Goal: Task Accomplishment & Management: Use online tool/utility

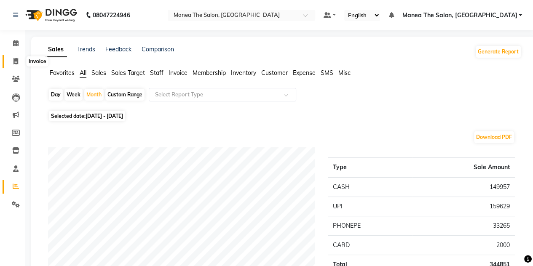
click at [14, 62] on icon at bounding box center [15, 61] width 5 height 6
select select "service"
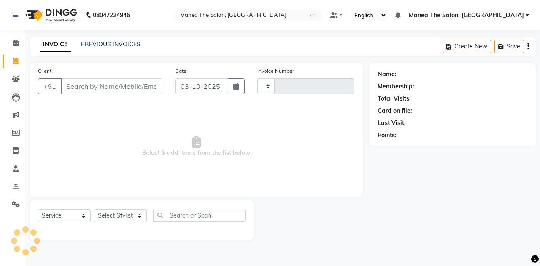
type input "1883"
select select "7688"
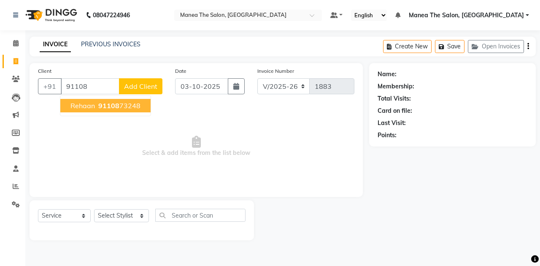
click at [101, 110] on button "Rehaan 91108 73248" at bounding box center [105, 105] width 90 height 13
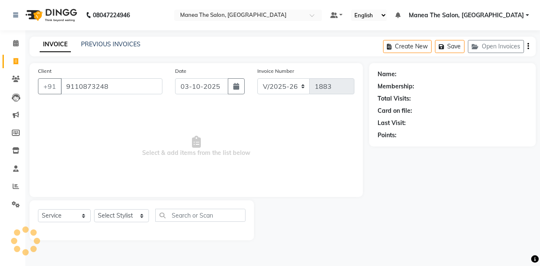
type input "9110873248"
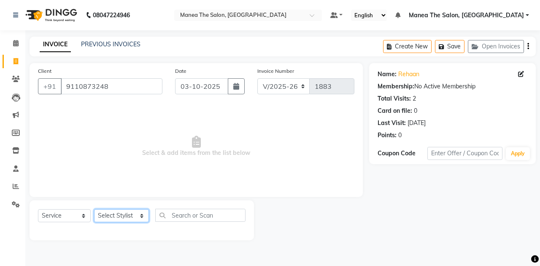
click at [114, 213] on select "Select Stylist aalam [PERSON_NAME] [PERSON_NAME] The Salon, [GEOGRAPHIC_DATA] […" at bounding box center [121, 216] width 55 height 13
select select "68363"
click at [94, 210] on select "Select Stylist aalam [PERSON_NAME] [PERSON_NAME] The Salon, [GEOGRAPHIC_DATA] […" at bounding box center [121, 216] width 55 height 13
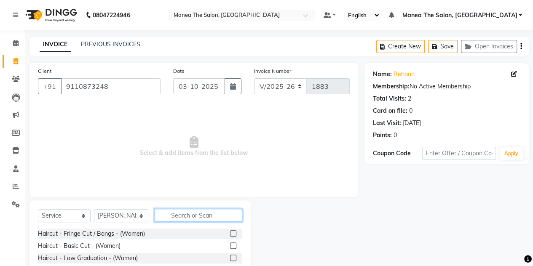
click at [181, 213] on input "text" at bounding box center [199, 215] width 88 height 13
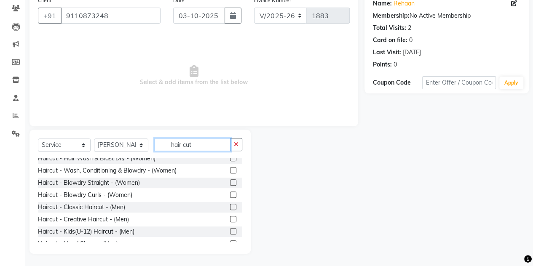
scroll to position [104, 0]
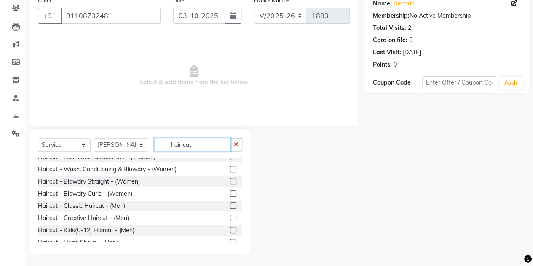
type input "hair cut"
click at [230, 205] on label at bounding box center [233, 206] width 6 height 6
click at [230, 205] on input "checkbox" at bounding box center [232, 206] width 5 height 5
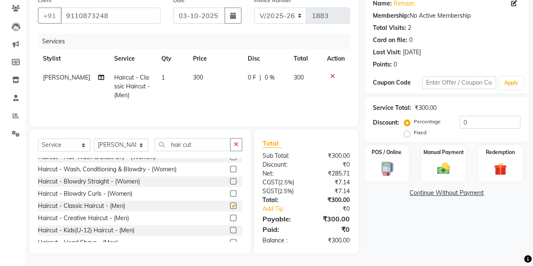
checkbox input "false"
click at [444, 155] on label "Manual Payment" at bounding box center [444, 152] width 42 height 8
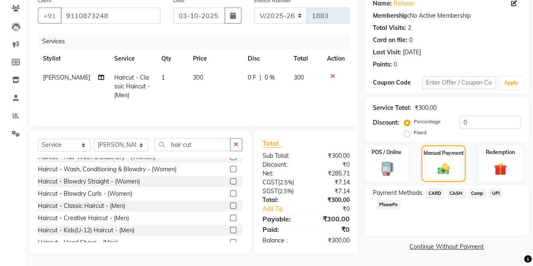
click at [458, 188] on div "Payment Methods CARD CASH Comp UPI PhonePe" at bounding box center [447, 211] width 164 height 51
click at [456, 192] on span "CASH" at bounding box center [456, 194] width 18 height 10
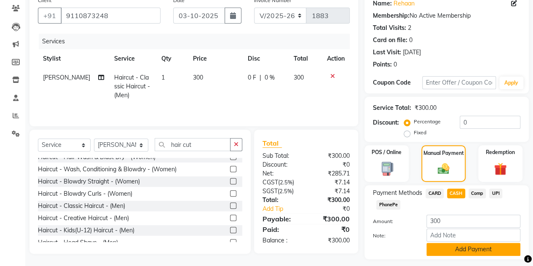
click at [442, 247] on button "Add Payment" at bounding box center [474, 249] width 94 height 13
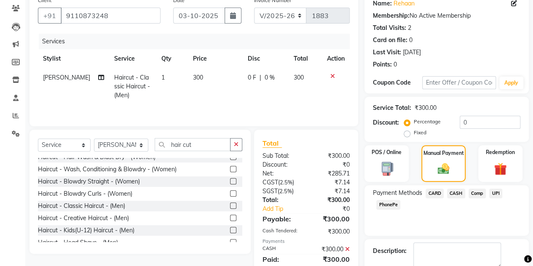
scroll to position [117, 0]
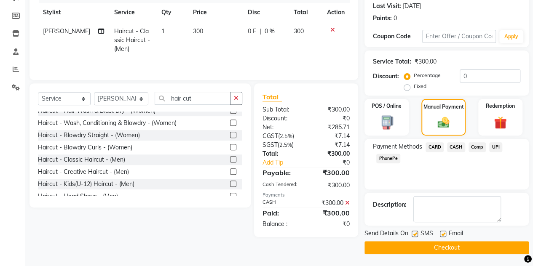
click at [441, 247] on button "Checkout" at bounding box center [447, 248] width 164 height 13
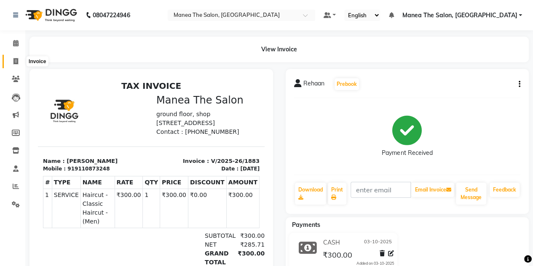
click at [19, 63] on span at bounding box center [15, 62] width 15 height 10
select select "7688"
select select "service"
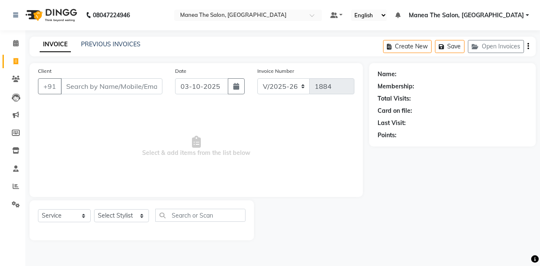
click at [76, 89] on input "Client" at bounding box center [112, 86] width 102 height 16
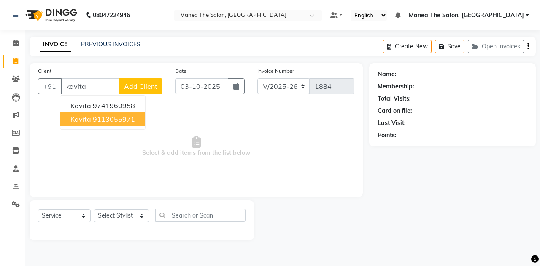
click at [96, 122] on ngb-highlight "9113055971" at bounding box center [114, 119] width 42 height 8
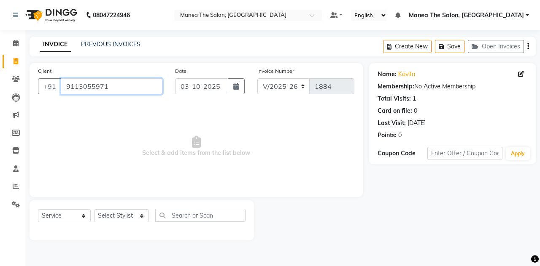
click at [113, 86] on input "9113055971" at bounding box center [112, 86] width 102 height 16
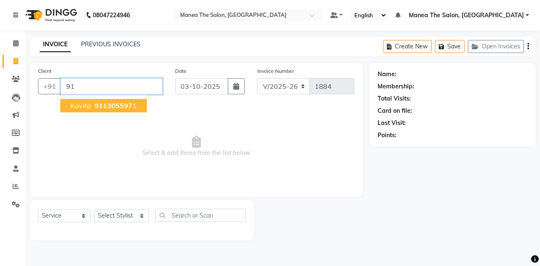
type input "9"
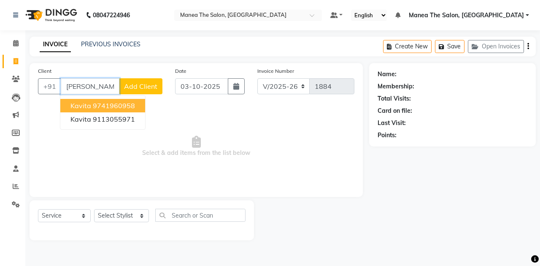
click at [111, 103] on ngb-highlight "9741960958" at bounding box center [114, 106] width 42 height 8
type input "9741960958"
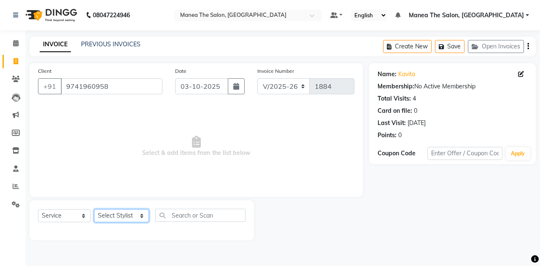
click at [106, 218] on select "Select Stylist aalam [PERSON_NAME] [PERSON_NAME] The Salon, [GEOGRAPHIC_DATA] […" at bounding box center [121, 216] width 55 height 13
click at [94, 210] on select "Select Stylist aalam [PERSON_NAME] [PERSON_NAME] The Salon, [GEOGRAPHIC_DATA] […" at bounding box center [121, 216] width 55 height 13
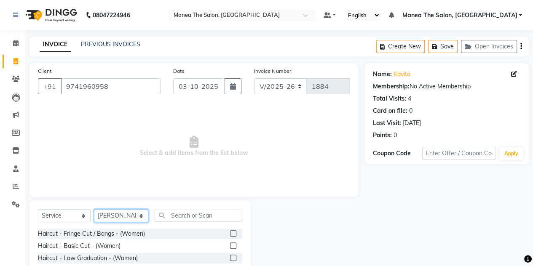
click at [121, 216] on select "Select Stylist aalam [PERSON_NAME] [PERSON_NAME] The Salon, [GEOGRAPHIC_DATA] […" at bounding box center [121, 216] width 54 height 13
select select "76827"
click at [94, 210] on select "Select Stylist aalam [PERSON_NAME] [PERSON_NAME] The Salon, [GEOGRAPHIC_DATA] […" at bounding box center [121, 216] width 54 height 13
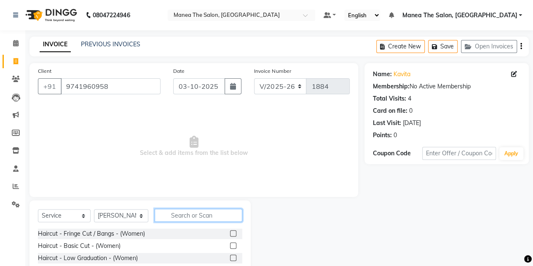
click at [181, 211] on input "text" at bounding box center [199, 215] width 88 height 13
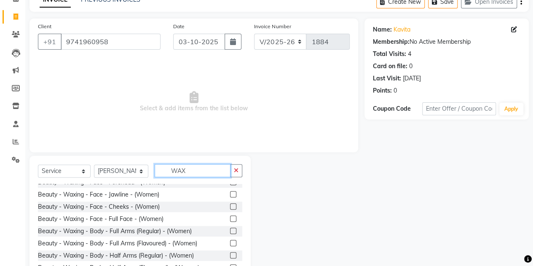
scroll to position [55, 0]
click at [206, 173] on input "WAX" at bounding box center [193, 170] width 76 height 13
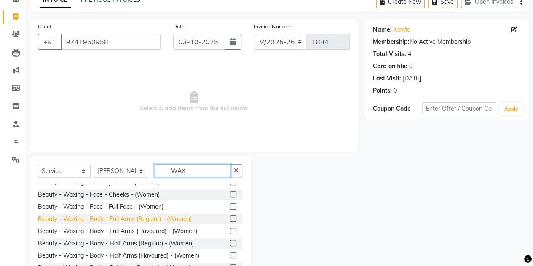
scroll to position [69, 0]
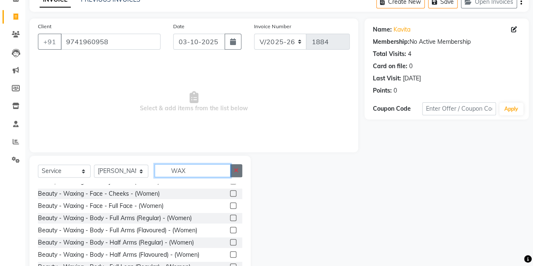
type input "WAX"
click at [235, 172] on icon "button" at bounding box center [236, 171] width 5 height 6
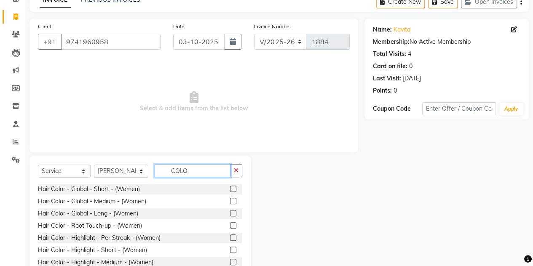
scroll to position [0, 0]
type input "C"
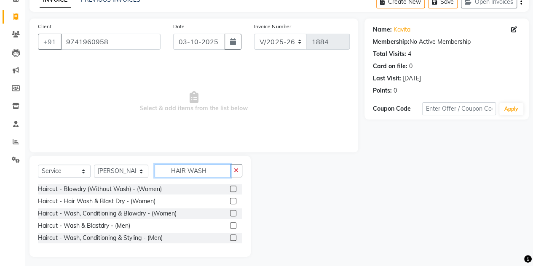
type input "HAIR WASH"
click at [235, 215] on label at bounding box center [233, 213] width 6 height 6
click at [235, 215] on input "checkbox" at bounding box center [232, 213] width 5 height 5
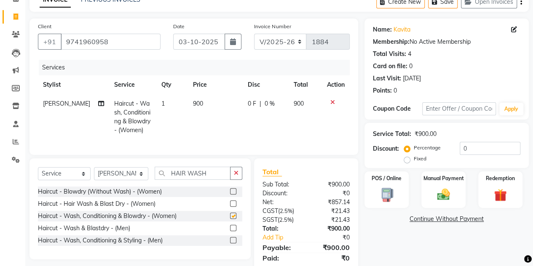
checkbox input "false"
click at [414, 160] on label "Fixed" at bounding box center [420, 159] width 13 height 8
click at [406, 160] on input "Fixed" at bounding box center [409, 159] width 6 height 6
radio input "true"
click at [233, 231] on label at bounding box center [233, 228] width 6 height 6
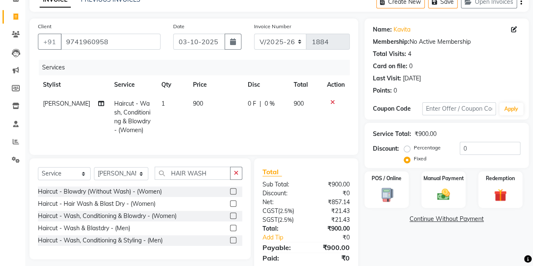
click at [233, 231] on input "checkbox" at bounding box center [232, 228] width 5 height 5
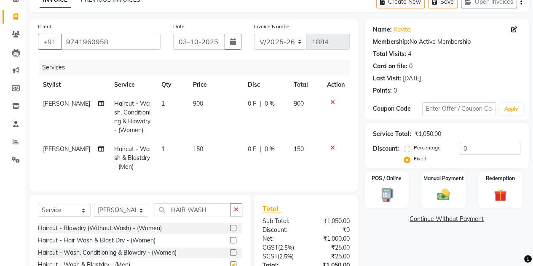
checkbox input "false"
click at [333, 147] on icon at bounding box center [333, 148] width 5 height 6
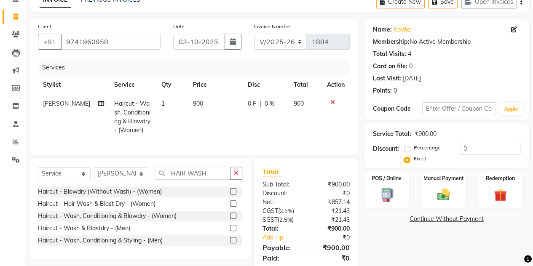
click at [333, 102] on icon at bounding box center [333, 103] width 5 height 6
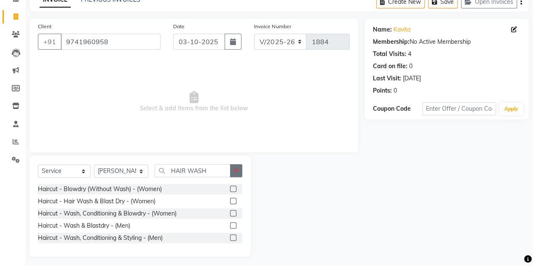
click at [237, 173] on button "button" at bounding box center [236, 170] width 12 height 13
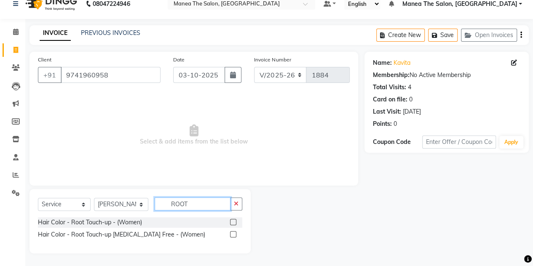
scroll to position [11, 0]
type input "ROOT"
click at [231, 232] on label at bounding box center [233, 235] width 6 height 6
click at [231, 233] on input "checkbox" at bounding box center [232, 235] width 5 height 5
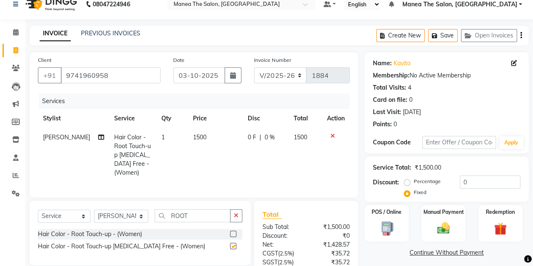
checkbox input "false"
click at [473, 182] on input "0" at bounding box center [490, 182] width 61 height 13
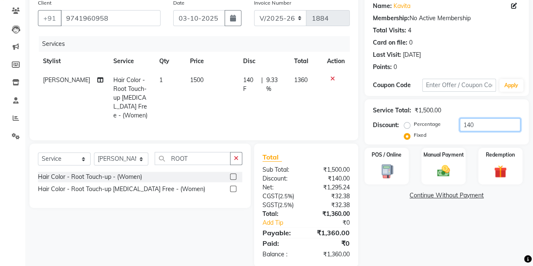
scroll to position [70, 0]
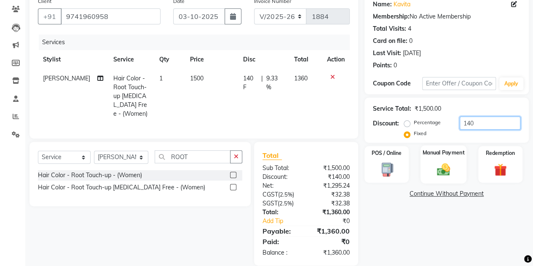
type input "140"
click at [444, 171] on img at bounding box center [444, 169] width 22 height 15
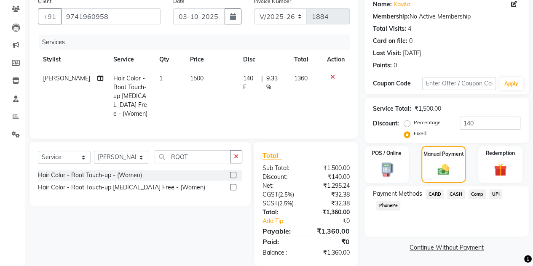
click at [456, 197] on span "CASH" at bounding box center [456, 195] width 18 height 10
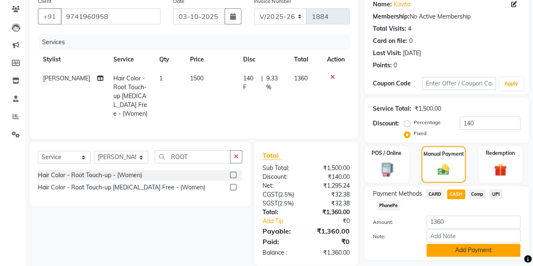
click at [443, 250] on button "Add Payment" at bounding box center [474, 250] width 94 height 13
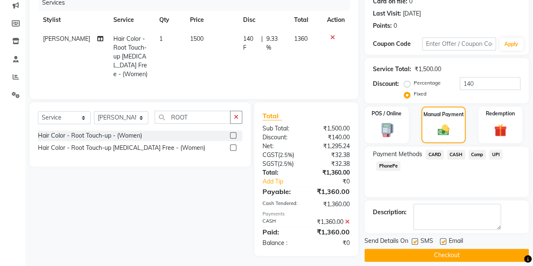
scroll to position [110, 0]
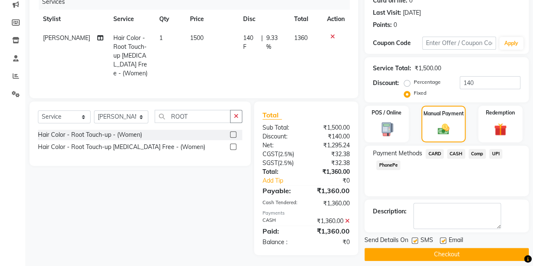
click at [431, 253] on button "Checkout" at bounding box center [447, 254] width 164 height 13
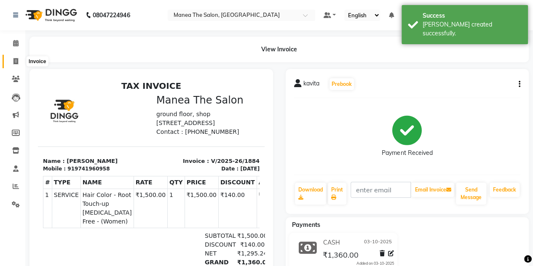
click at [13, 61] on icon at bounding box center [15, 61] width 5 height 6
select select "service"
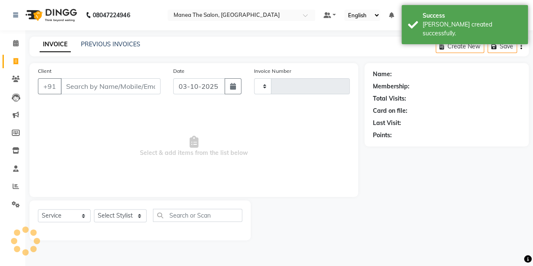
type input "1885"
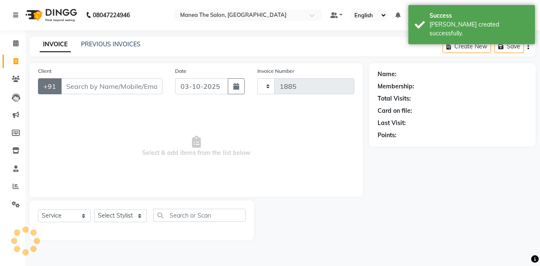
select select "7688"
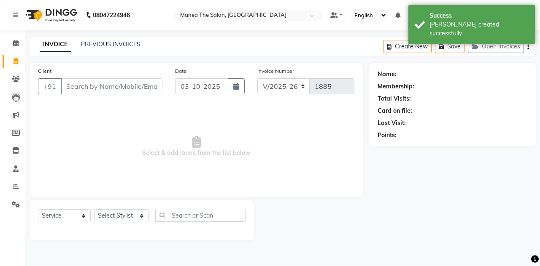
click at [71, 86] on input "Client" at bounding box center [112, 86] width 102 height 16
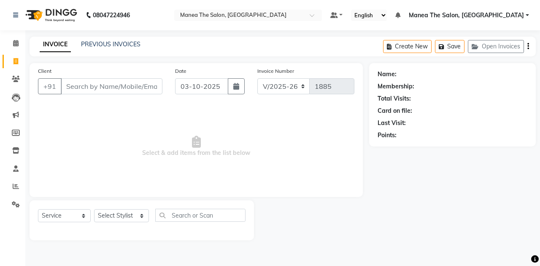
click at [71, 86] on input "Client" at bounding box center [112, 86] width 102 height 16
type input "K"
click at [71, 86] on input "K" at bounding box center [112, 86] width 102 height 16
click at [104, 46] on link "PREVIOUS INVOICES" at bounding box center [110, 44] width 59 height 8
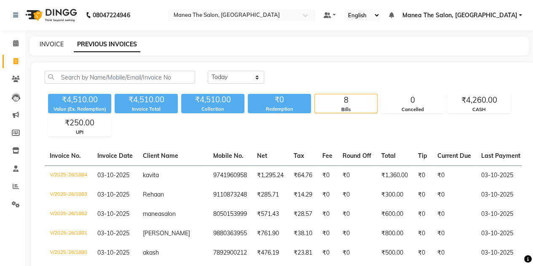
click at [47, 44] on link "INVOICE" at bounding box center [52, 44] width 24 height 8
select select "service"
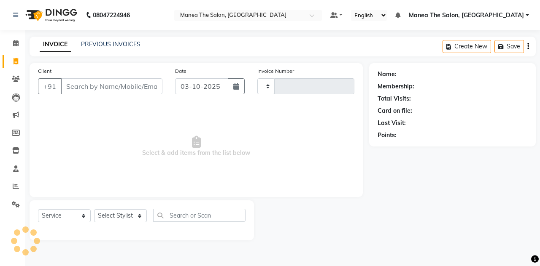
type input "1885"
select select "7688"
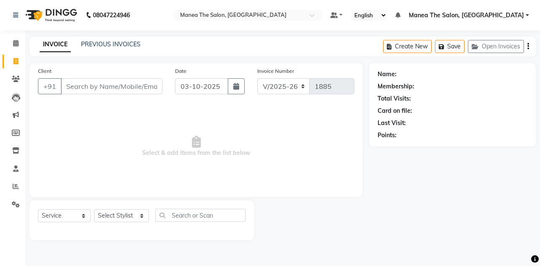
click at [81, 87] on input "Client" at bounding box center [112, 86] width 102 height 16
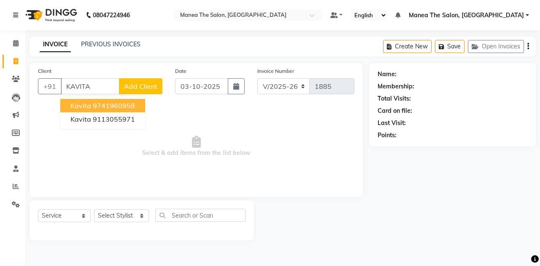
click at [87, 104] on span "kavita" at bounding box center [80, 106] width 21 height 8
type input "9741960958"
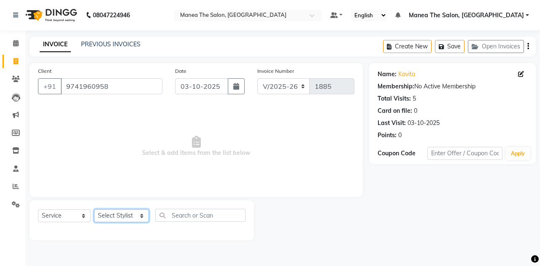
click at [102, 214] on select "Select Stylist aalam [PERSON_NAME] [PERSON_NAME] The Salon, [GEOGRAPHIC_DATA] […" at bounding box center [121, 216] width 55 height 13
select select "76827"
click at [94, 210] on select "Select Stylist aalam [PERSON_NAME] [PERSON_NAME] The Salon, [GEOGRAPHIC_DATA] […" at bounding box center [121, 216] width 55 height 13
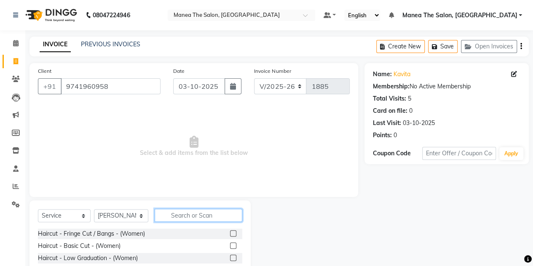
click at [169, 215] on input "text" at bounding box center [199, 215] width 88 height 13
click at [169, 214] on input "text" at bounding box center [199, 215] width 88 height 13
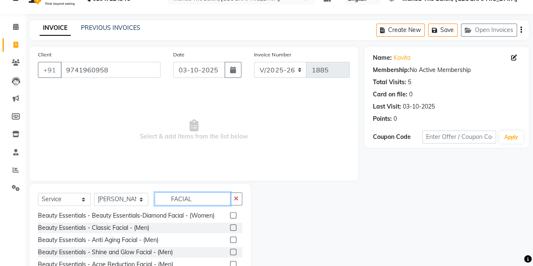
scroll to position [221, 0]
type input "FACIAL"
click at [230, 231] on label at bounding box center [233, 228] width 6 height 6
click at [230, 231] on input "checkbox" at bounding box center [232, 228] width 5 height 5
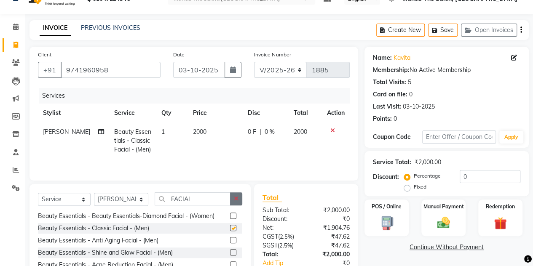
checkbox input "false"
click at [236, 199] on icon "button" at bounding box center [236, 199] width 5 height 6
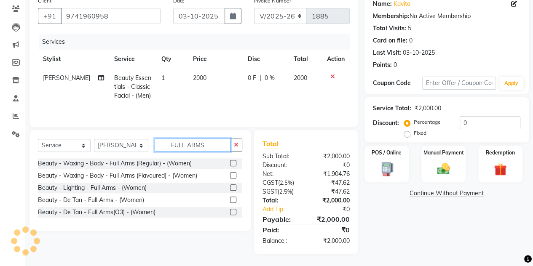
scroll to position [70, 0]
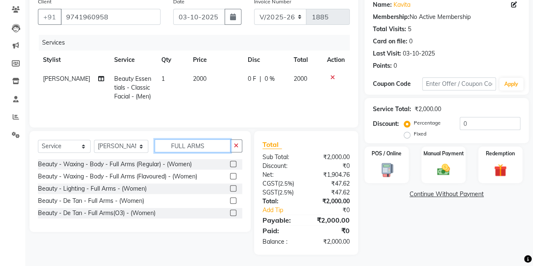
type input "FULL ARMS"
click at [231, 187] on label at bounding box center [233, 189] width 6 height 6
click at [231, 187] on input "checkbox" at bounding box center [232, 188] width 5 height 5
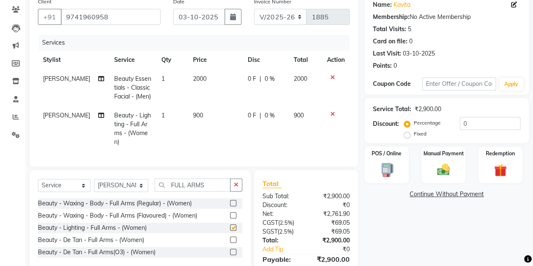
checkbox input "false"
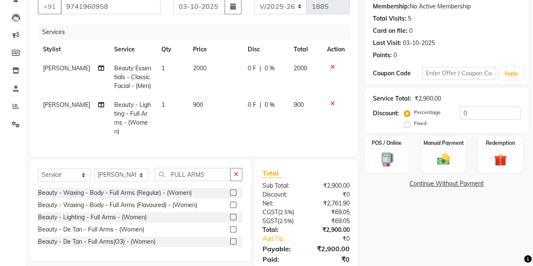
scroll to position [81, 0]
click at [239, 171] on button "button" at bounding box center [236, 174] width 12 height 13
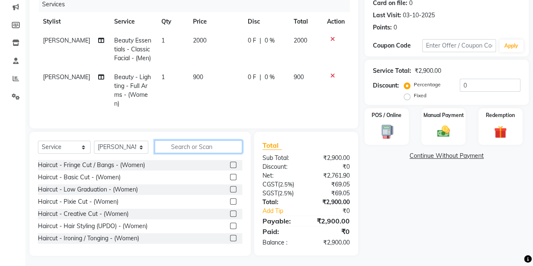
scroll to position [108, 0]
click at [202, 144] on input "text" at bounding box center [199, 147] width 88 height 13
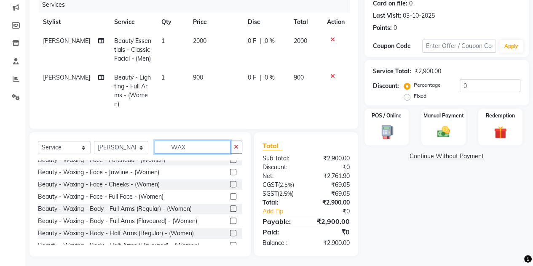
scroll to position [54, 0]
type input "WAX"
click at [230, 183] on label at bounding box center [233, 185] width 6 height 6
click at [230, 183] on input "checkbox" at bounding box center [232, 185] width 5 height 5
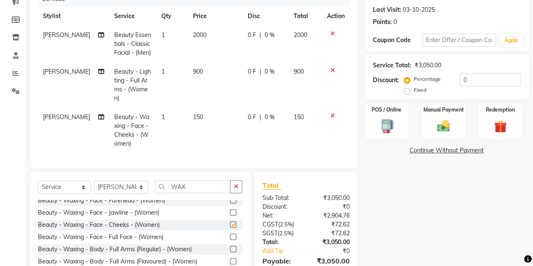
checkbox input "false"
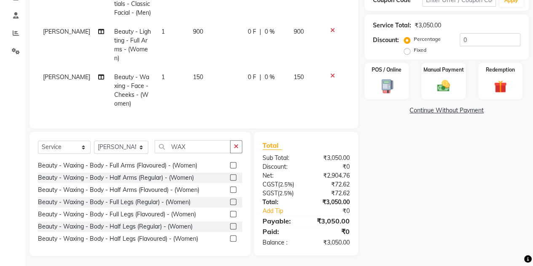
scroll to position [110, 0]
click at [230, 236] on label at bounding box center [233, 239] width 6 height 6
click at [230, 237] on input "checkbox" at bounding box center [232, 239] width 5 height 5
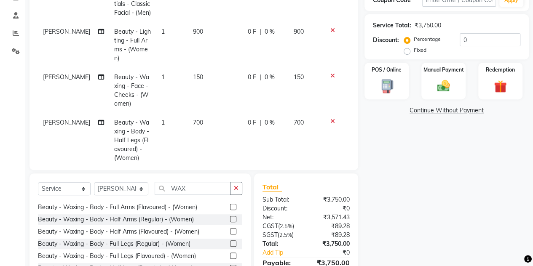
checkbox input "false"
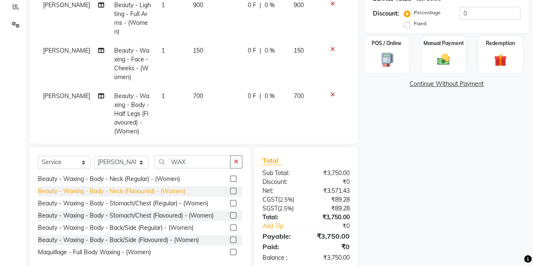
scroll to position [182, 0]
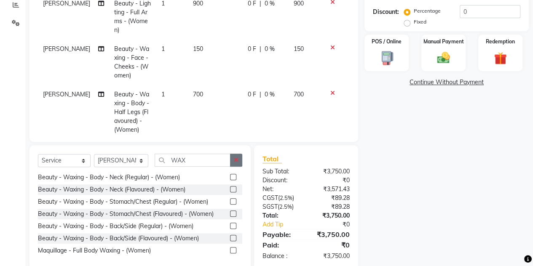
click at [232, 162] on button "button" at bounding box center [236, 160] width 12 height 13
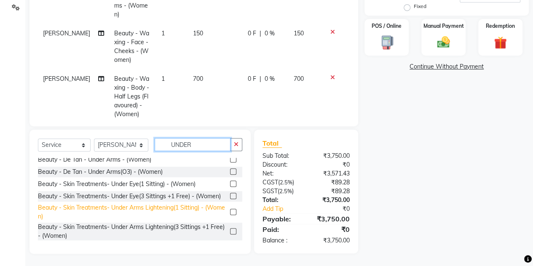
scroll to position [197, 0]
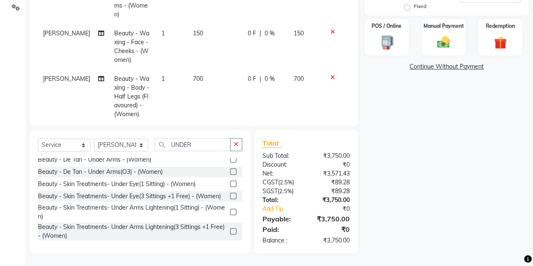
click at [194, 137] on div "Select Service Product Membership Package Voucher Prepaid Gift Card Select Styl…" at bounding box center [140, 192] width 221 height 124
click at [194, 141] on div "Select Service Product Membership Package Voucher Prepaid Gift Card Select Styl…" at bounding box center [140, 192] width 221 height 124
click at [194, 141] on input "UNDER" at bounding box center [193, 144] width 76 height 13
type input "U"
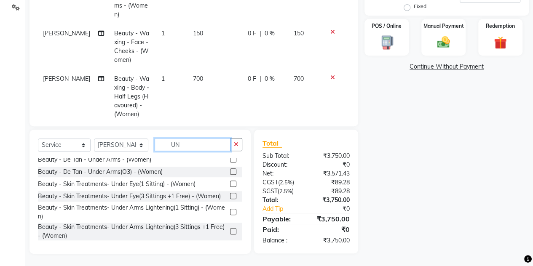
type input "U"
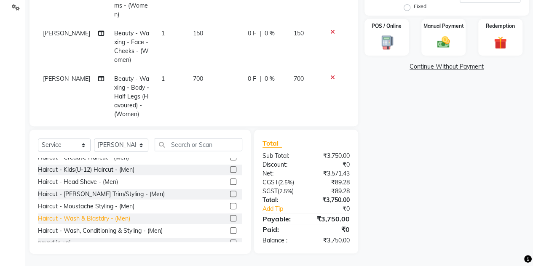
click at [117, 223] on div "Haircut - Wash & Blastdry - (Men)" at bounding box center [84, 219] width 92 height 9
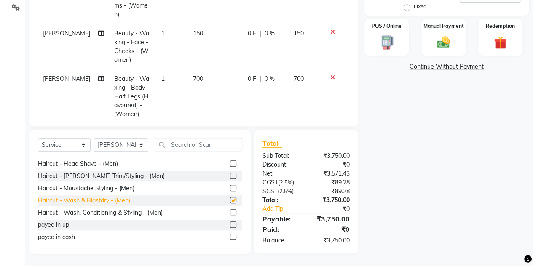
checkbox input "false"
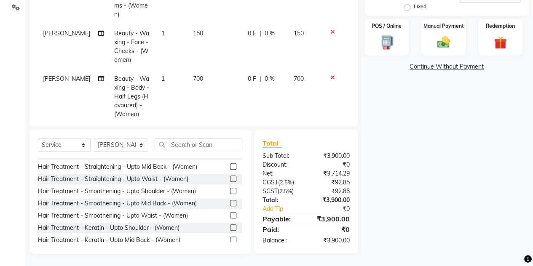
scroll to position [473, 0]
click at [187, 146] on input "text" at bounding box center [199, 144] width 88 height 13
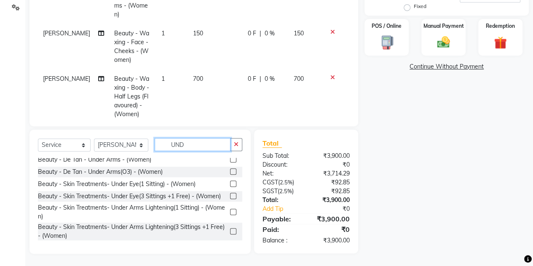
scroll to position [47, 0]
type input "U"
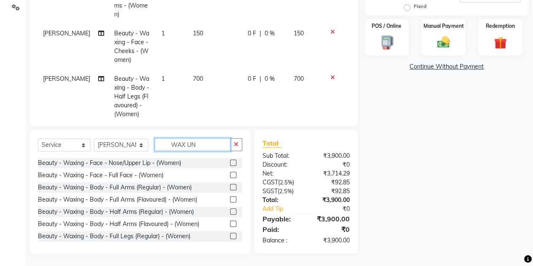
scroll to position [196, 0]
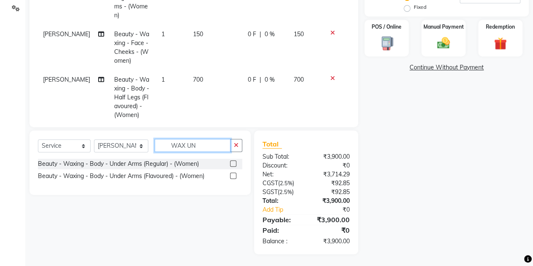
type input "WAX UN"
click at [234, 175] on label at bounding box center [233, 176] width 6 height 6
click at [234, 175] on input "checkbox" at bounding box center [232, 176] width 5 height 5
click at [234, 175] on label at bounding box center [233, 176] width 6 height 6
click at [234, 175] on input "checkbox" at bounding box center [232, 176] width 5 height 5
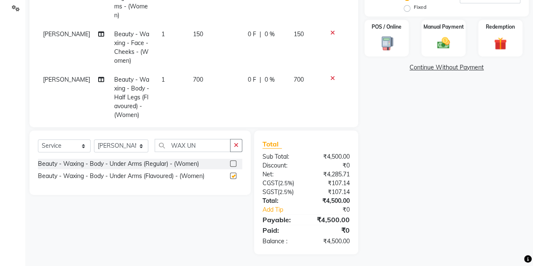
checkbox input "false"
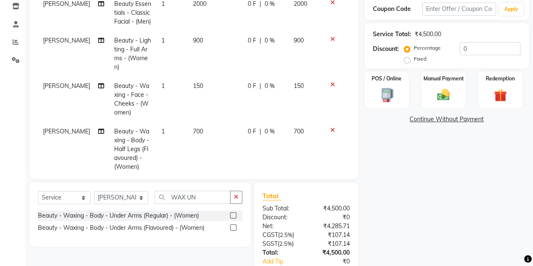
scroll to position [144, 0]
click at [414, 62] on label "Fixed" at bounding box center [420, 60] width 13 height 8
click at [408, 62] on input "Fixed" at bounding box center [409, 59] width 6 height 6
radio input "true"
click at [467, 48] on input "0" at bounding box center [490, 49] width 61 height 13
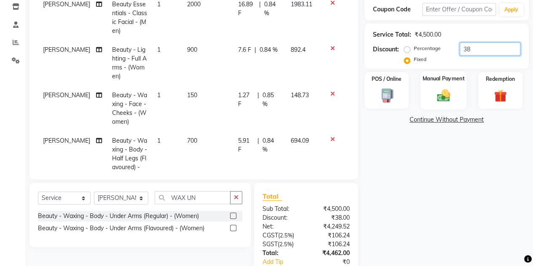
type input "38"
click at [438, 93] on img at bounding box center [444, 95] width 22 height 15
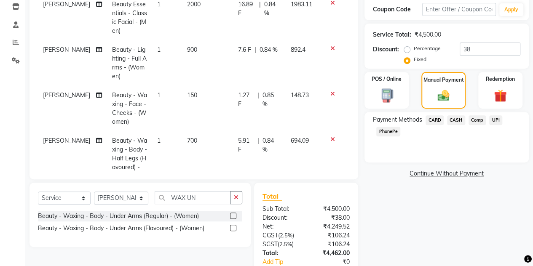
click at [494, 119] on span "UPI" at bounding box center [496, 121] width 13 height 10
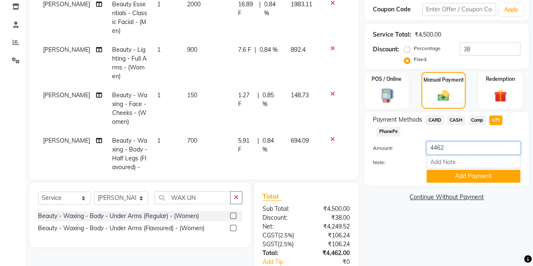
click at [447, 147] on input "4462" at bounding box center [474, 148] width 94 height 13
type input "4"
type input "1322"
click at [447, 174] on button "Add Payment" at bounding box center [474, 176] width 94 height 13
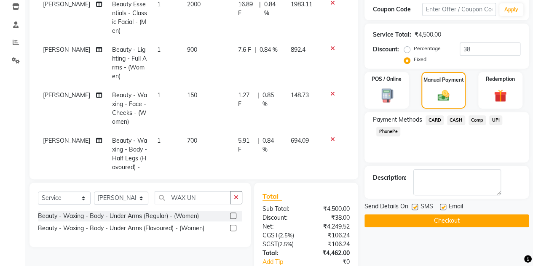
click at [456, 121] on span "CASH" at bounding box center [456, 121] width 18 height 10
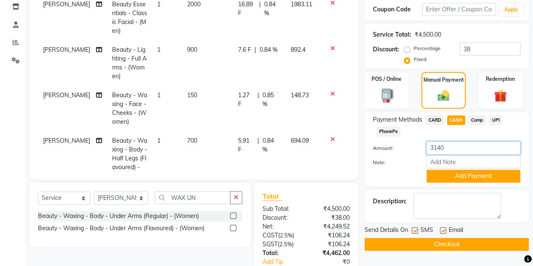
click at [450, 149] on input "3140" at bounding box center [474, 148] width 94 height 13
type input "3"
type input "3140"
click at [460, 176] on button "Add Payment" at bounding box center [474, 176] width 94 height 13
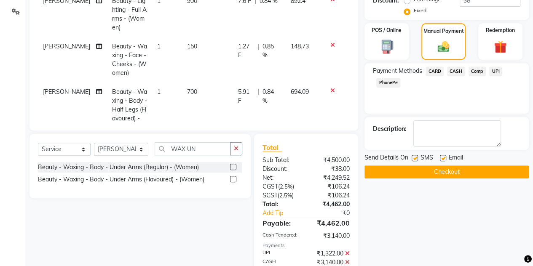
scroll to position [235, 0]
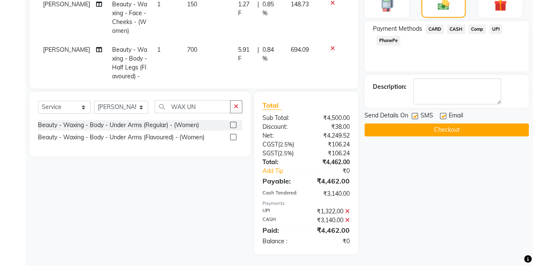
click at [453, 131] on button "Checkout" at bounding box center [447, 130] width 164 height 13
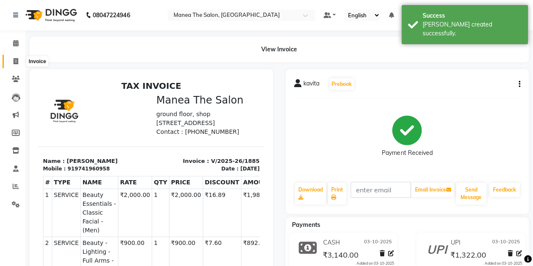
click at [15, 62] on icon at bounding box center [15, 61] width 5 height 6
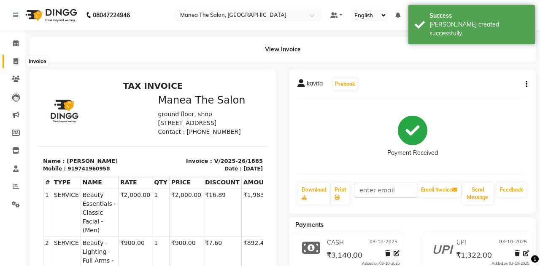
select select "7688"
select select "service"
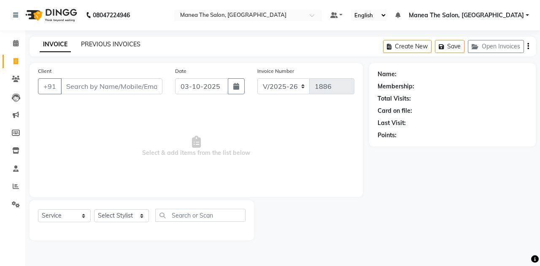
click at [92, 45] on link "PREVIOUS INVOICES" at bounding box center [110, 44] width 59 height 8
